Goal: Use online tool/utility: Utilize a website feature to perform a specific function

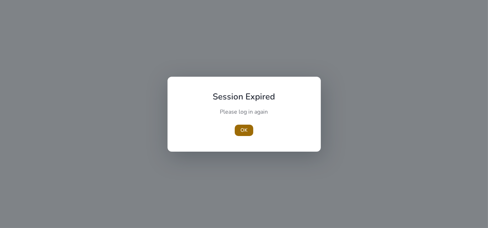
click at [244, 132] on span "OK" at bounding box center [244, 130] width 7 height 7
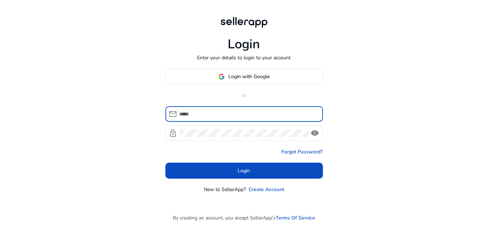
click at [253, 109] on div at bounding box center [249, 114] width 138 height 16
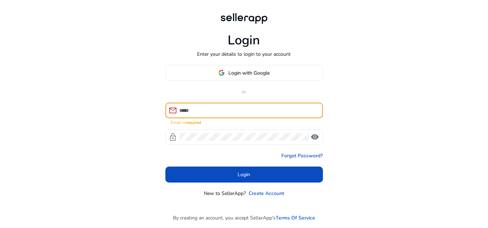
click at [188, 116] on div at bounding box center [249, 111] width 138 height 16
click at [246, 74] on span "Login with Google" at bounding box center [248, 72] width 41 height 7
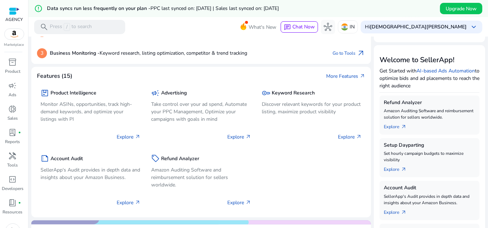
scroll to position [71, 0]
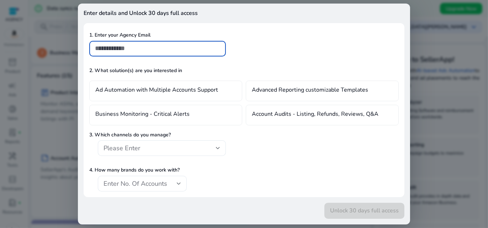
click at [56, 35] on div at bounding box center [244, 114] width 488 height 228
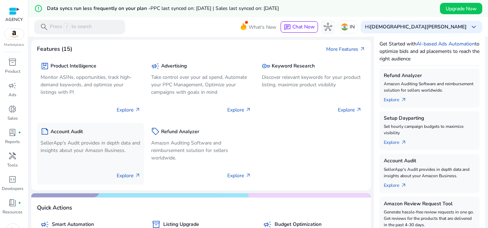
scroll to position [107, 0]
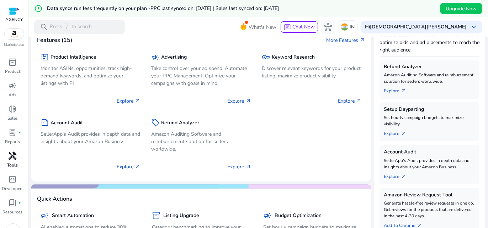
click at [16, 160] on span "handyman" at bounding box center [13, 156] width 9 height 9
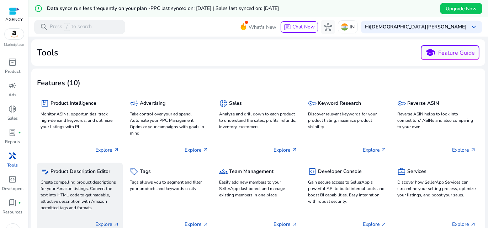
click at [67, 185] on p "Create compelling product descriptions for your Amazon listings. Convert the te…" at bounding box center [80, 195] width 79 height 32
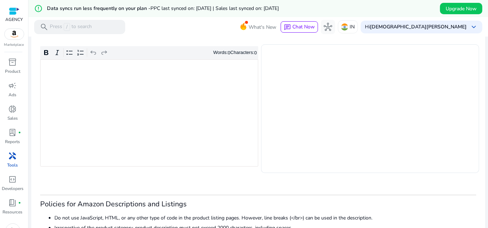
scroll to position [142, 0]
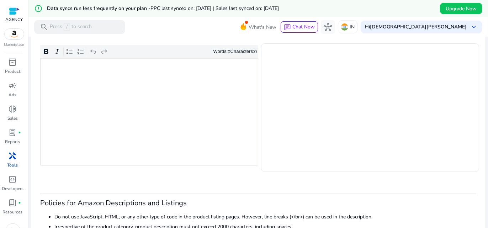
click at [80, 110] on div "Rich Text Editor. Editing area: main. Press Alt+0 for help." at bounding box center [149, 111] width 218 height 107
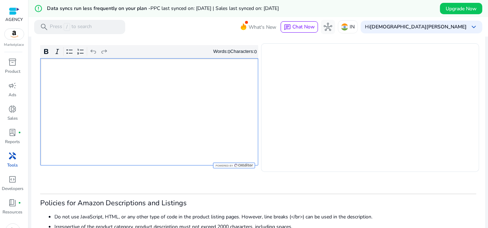
type textarea "**********"
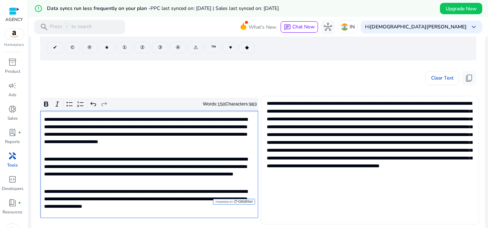
scroll to position [107, 0]
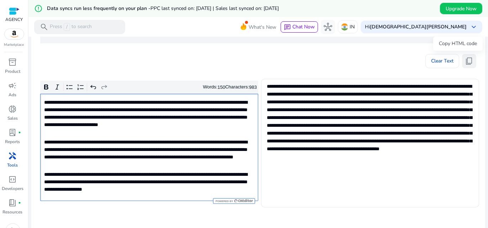
click at [466, 63] on span "content_copy" at bounding box center [469, 61] width 9 height 9
